Goal: Information Seeking & Learning: Learn about a topic

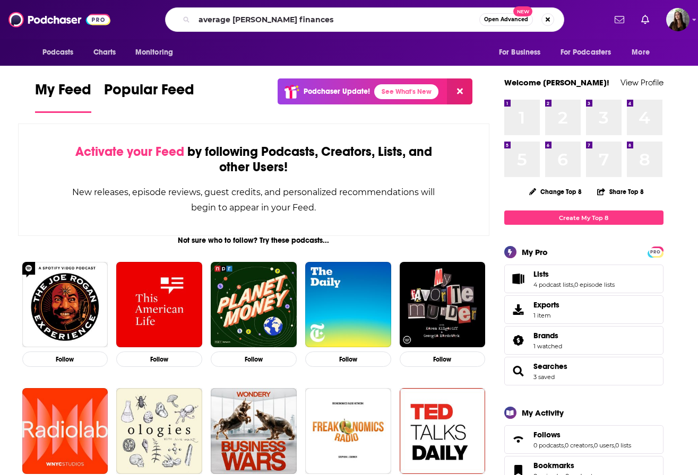
type input "average [PERSON_NAME] finances"
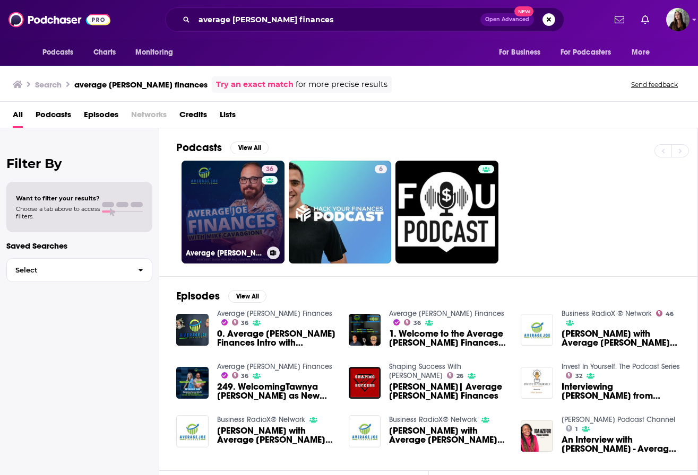
click at [237, 224] on link "36 Average [PERSON_NAME] Finances" at bounding box center [232, 212] width 103 height 103
